Goal: Navigation & Orientation: Find specific page/section

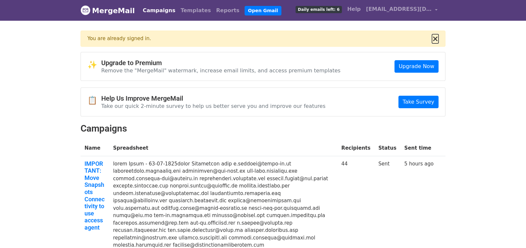
click at [437, 38] on button "×" at bounding box center [435, 39] width 7 height 8
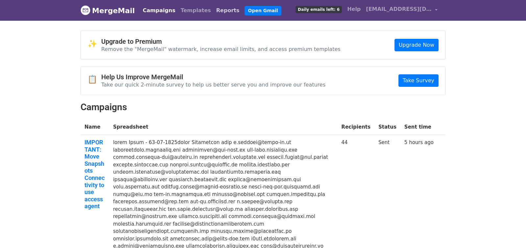
click at [214, 11] on link "Reports" at bounding box center [228, 10] width 29 height 13
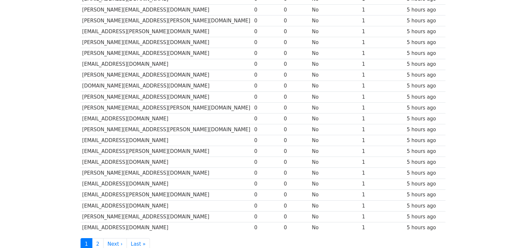
scroll to position [288, 0]
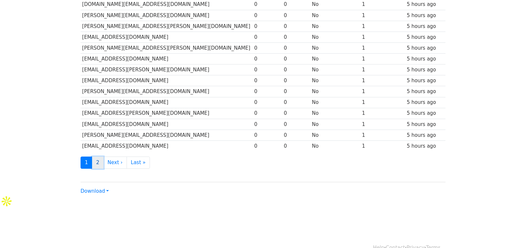
click at [95, 160] on link "2" at bounding box center [98, 163] width 12 height 12
